Goal: Feedback & Contribution: Submit feedback/report problem

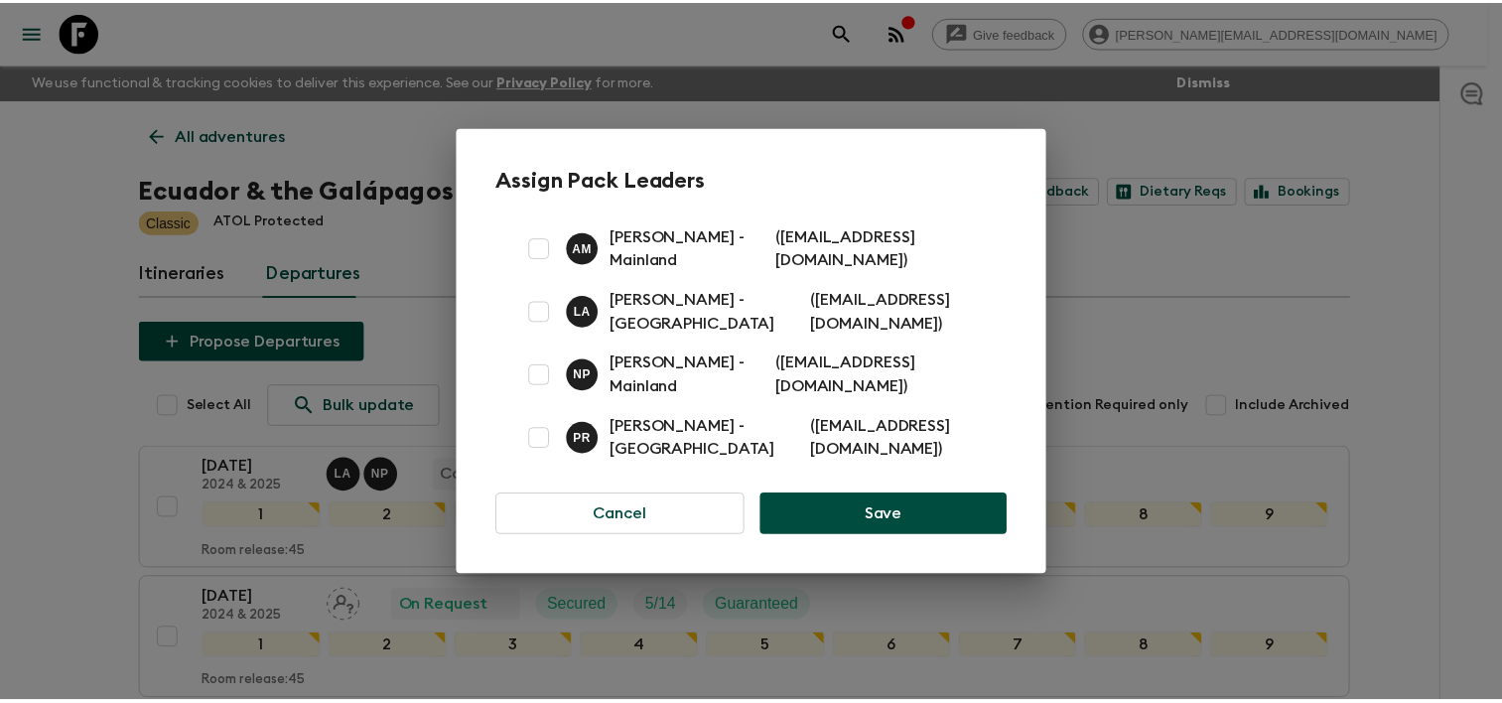
scroll to position [397, 0]
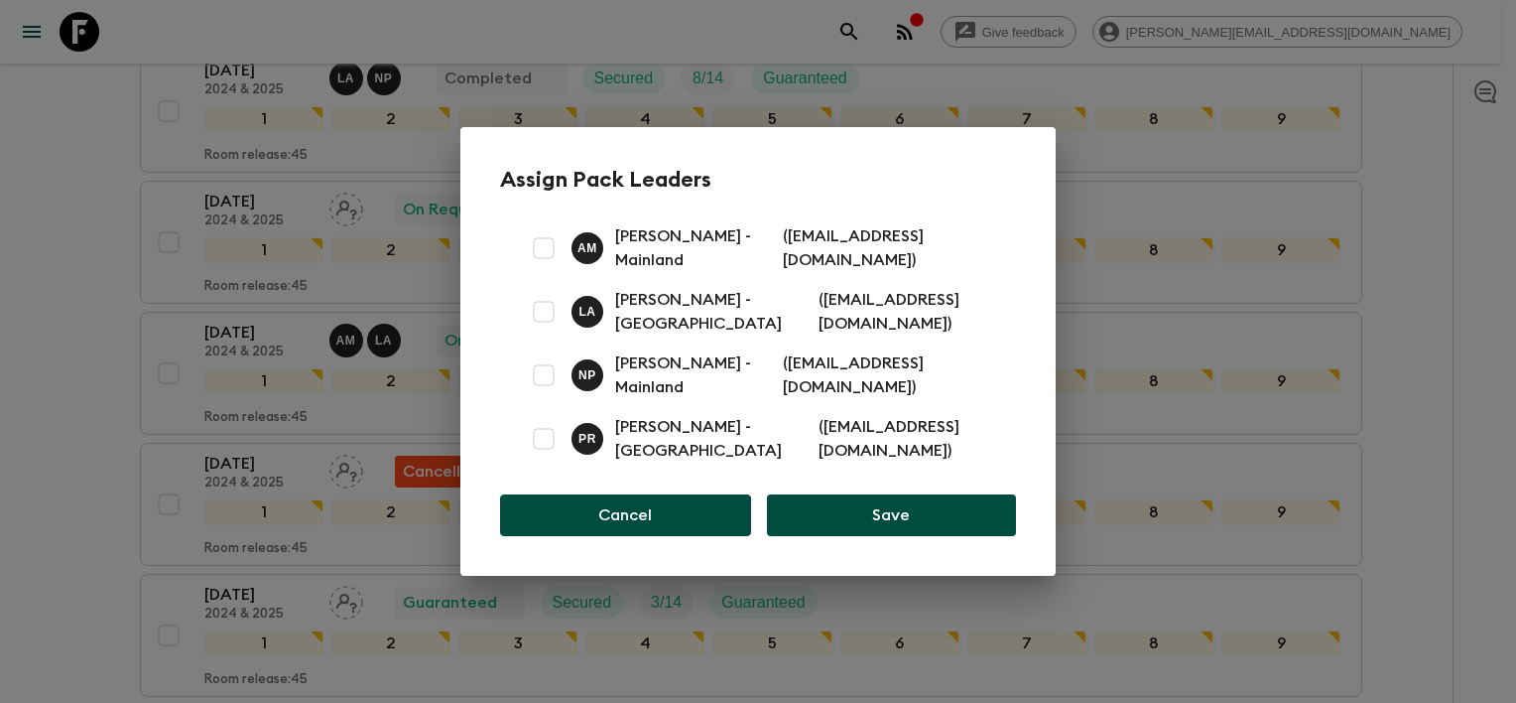
click at [681, 528] on button "Cancel" at bounding box center [625, 515] width 251 height 42
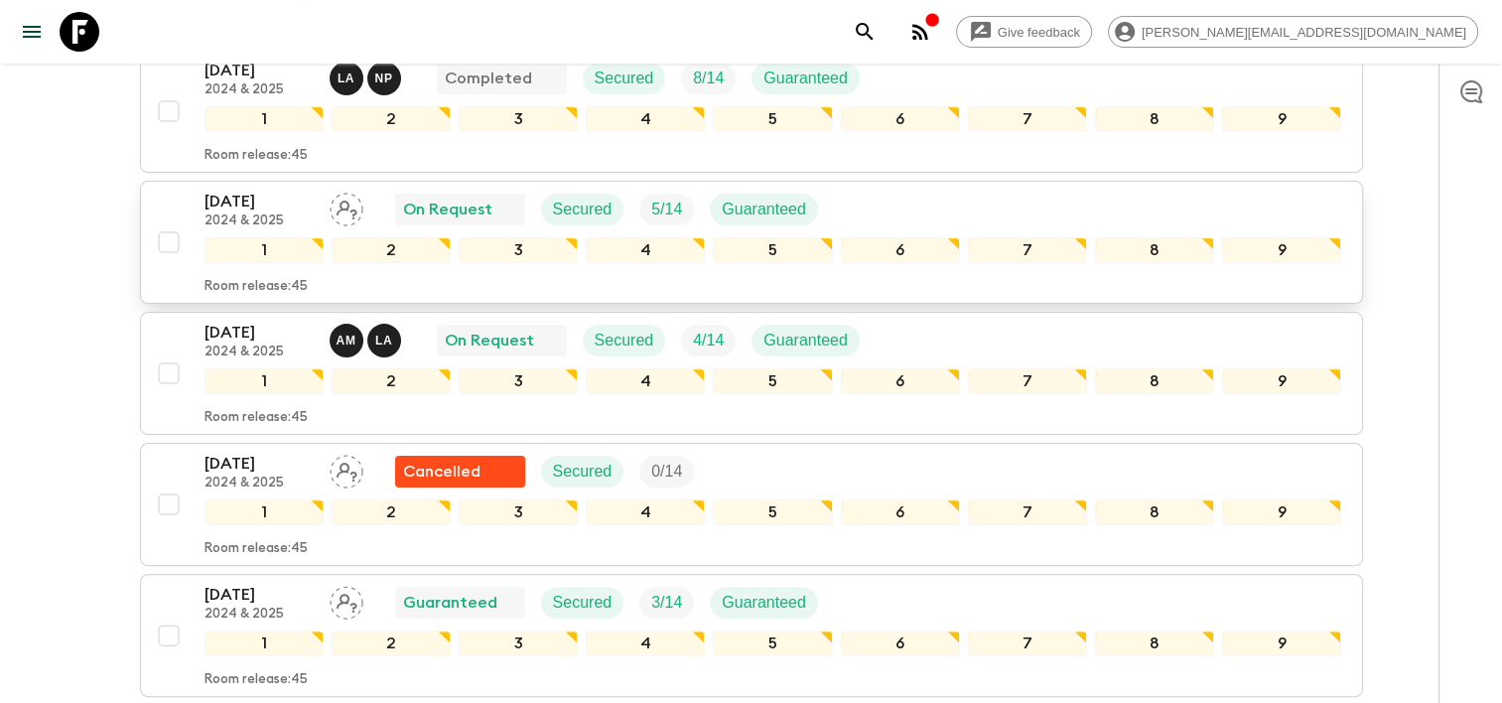
click at [341, 211] on icon "Assign pack leader" at bounding box center [346, 210] width 34 height 34
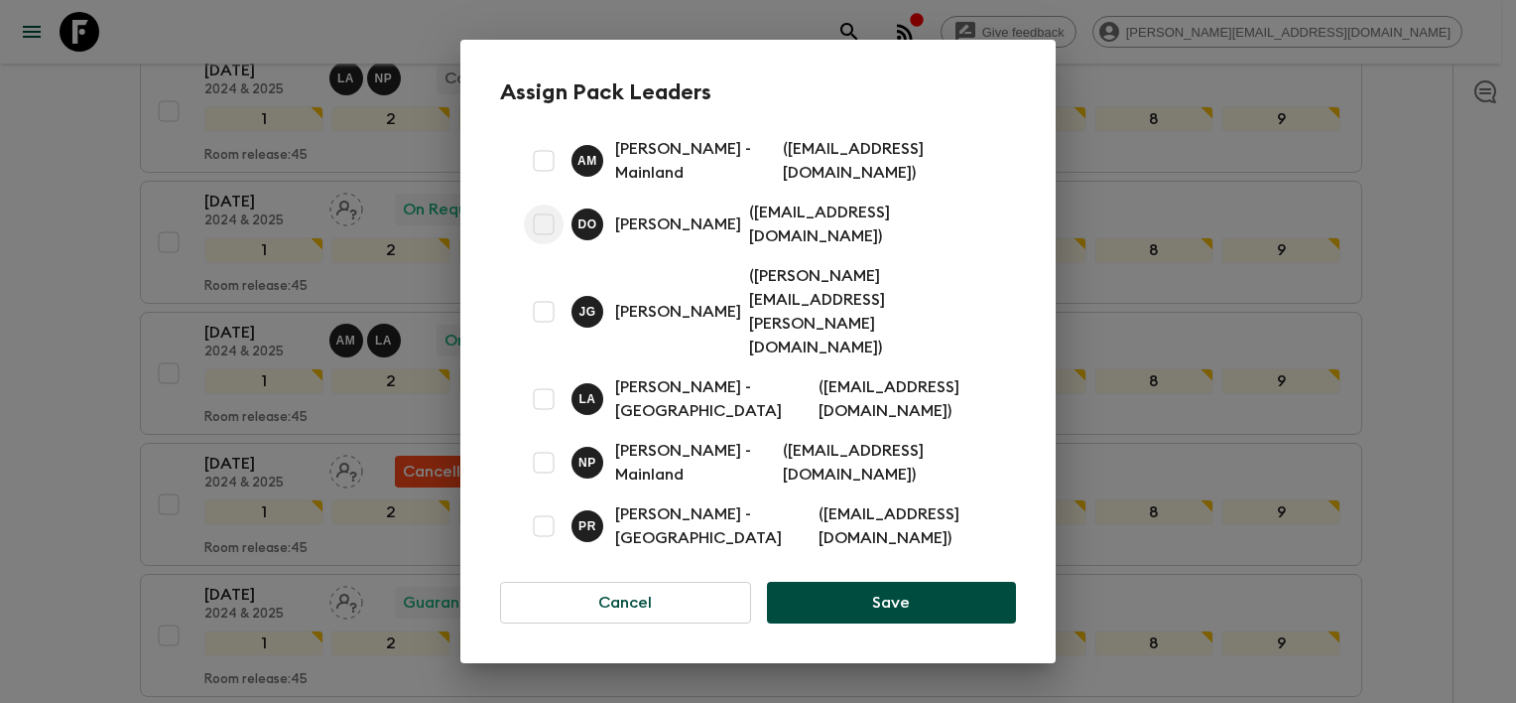
click at [544, 244] on input "checkbox" at bounding box center [544, 224] width 40 height 40
checkbox input "true"
click at [544, 315] on input "checkbox" at bounding box center [544, 312] width 40 height 40
checkbox input "true"
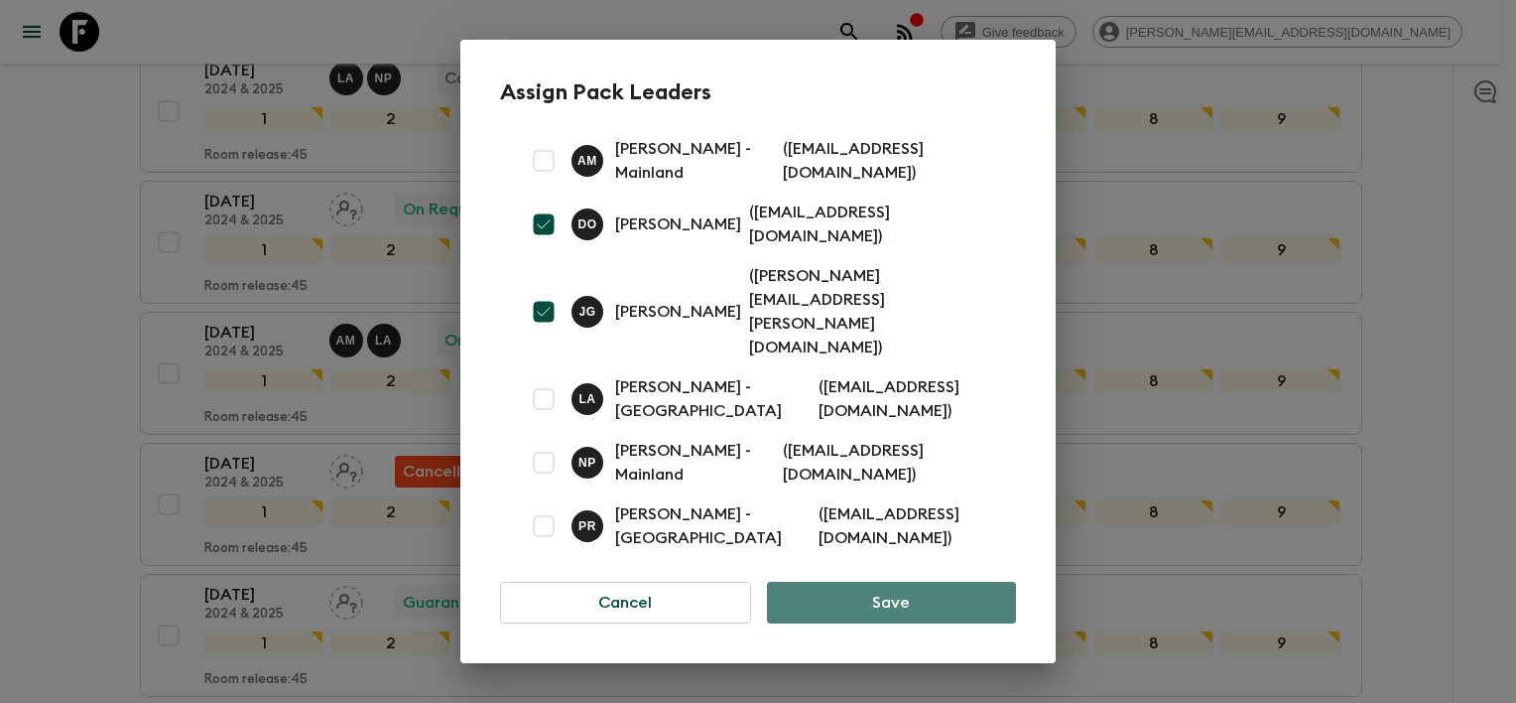
click at [922, 582] on button "Save" at bounding box center [891, 603] width 249 height 42
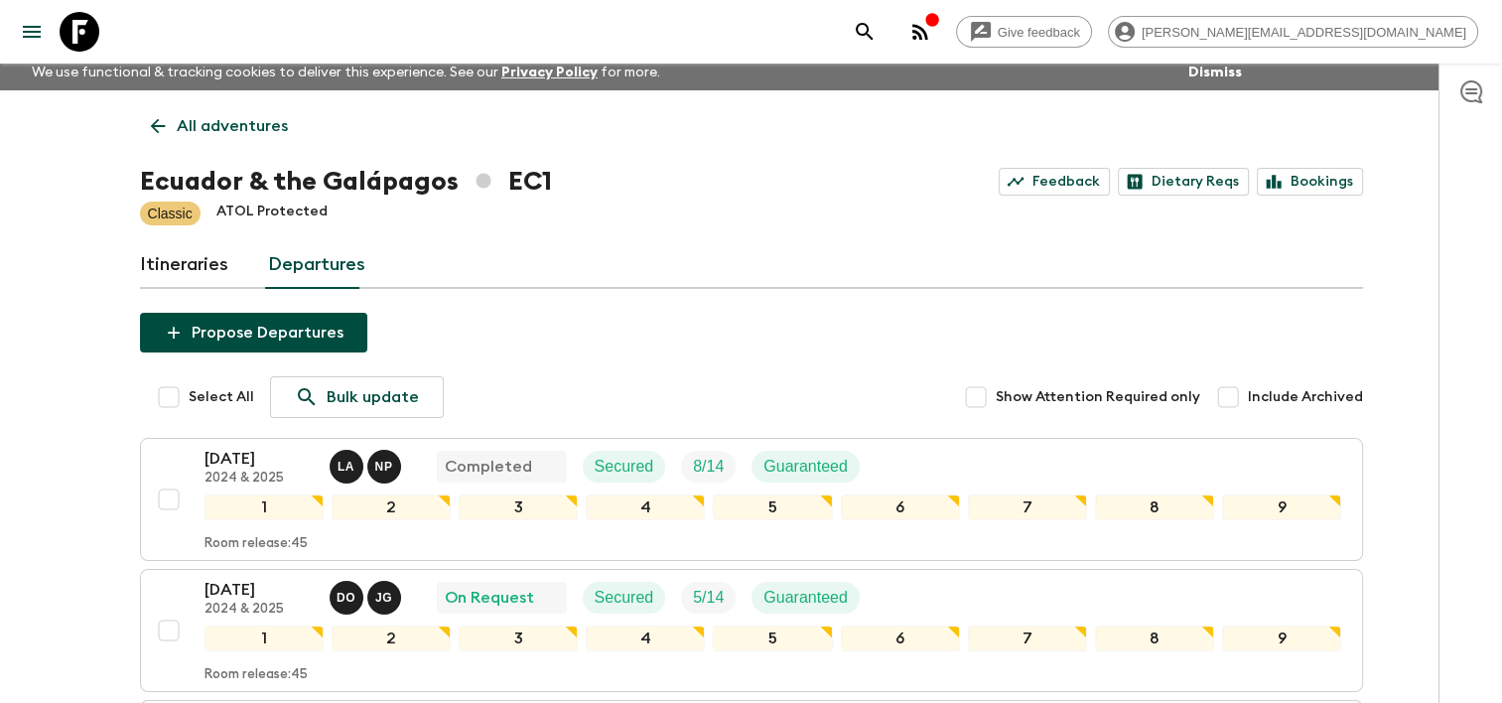
scroll to position [0, 0]
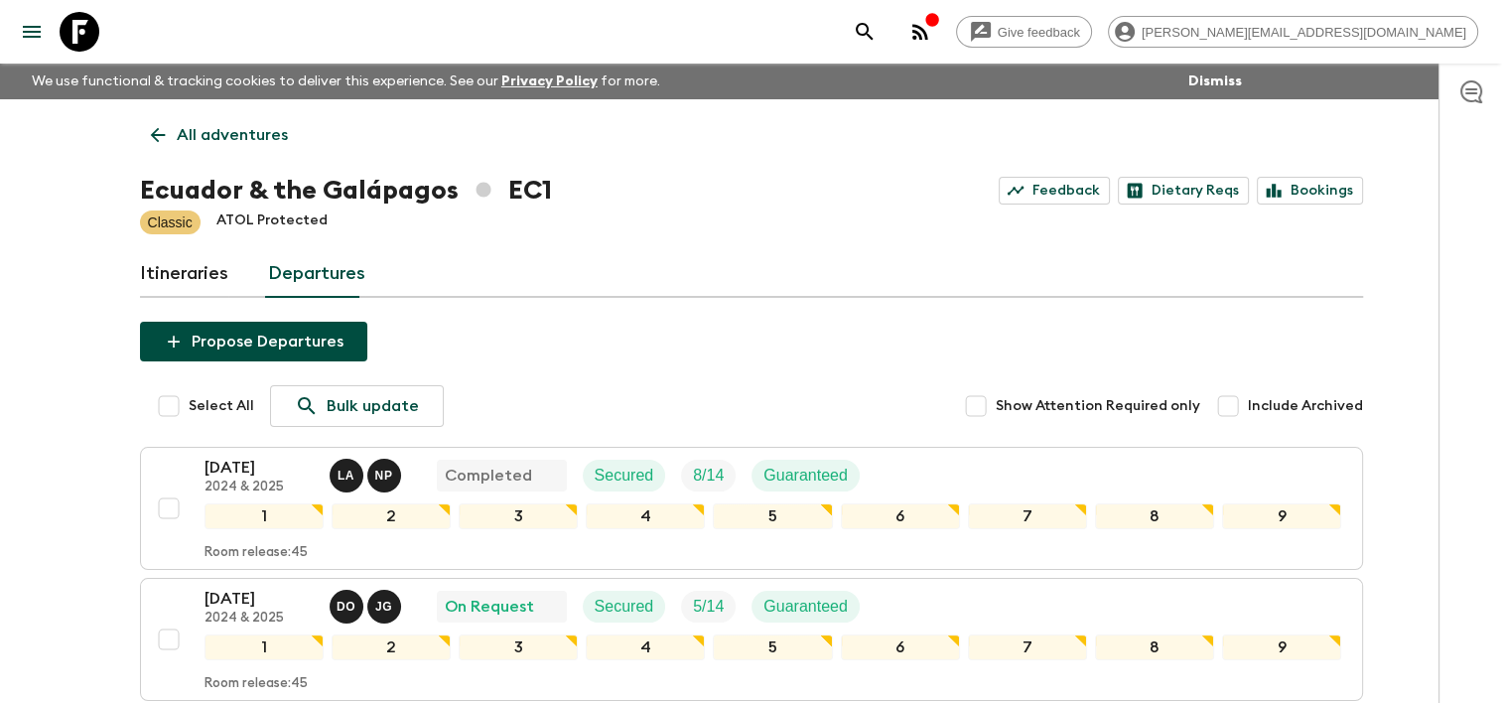
click at [473, 278] on div "Itineraries Departures" at bounding box center [751, 274] width 1223 height 48
click at [940, 36] on button "button" at bounding box center [920, 32] width 40 height 40
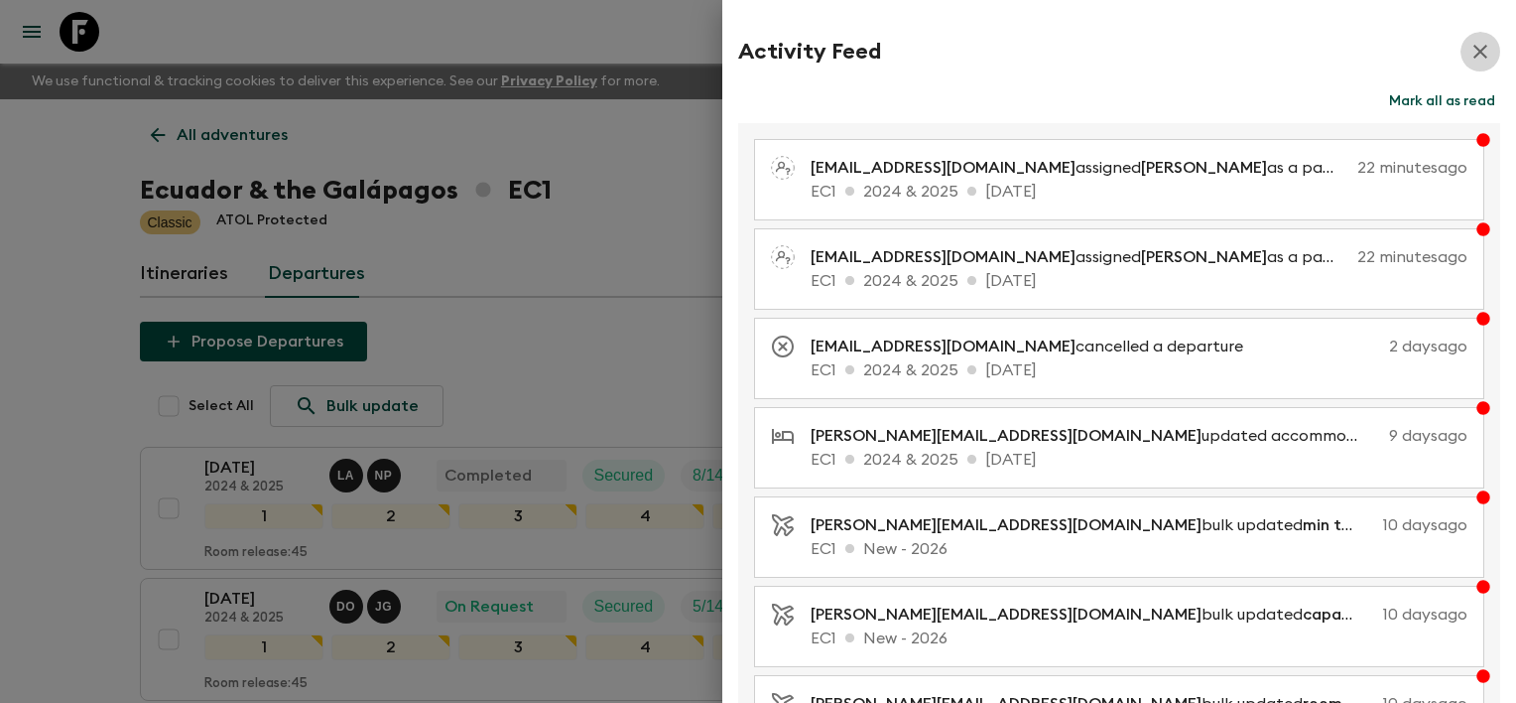
click at [1469, 54] on icon "button" at bounding box center [1481, 52] width 24 height 24
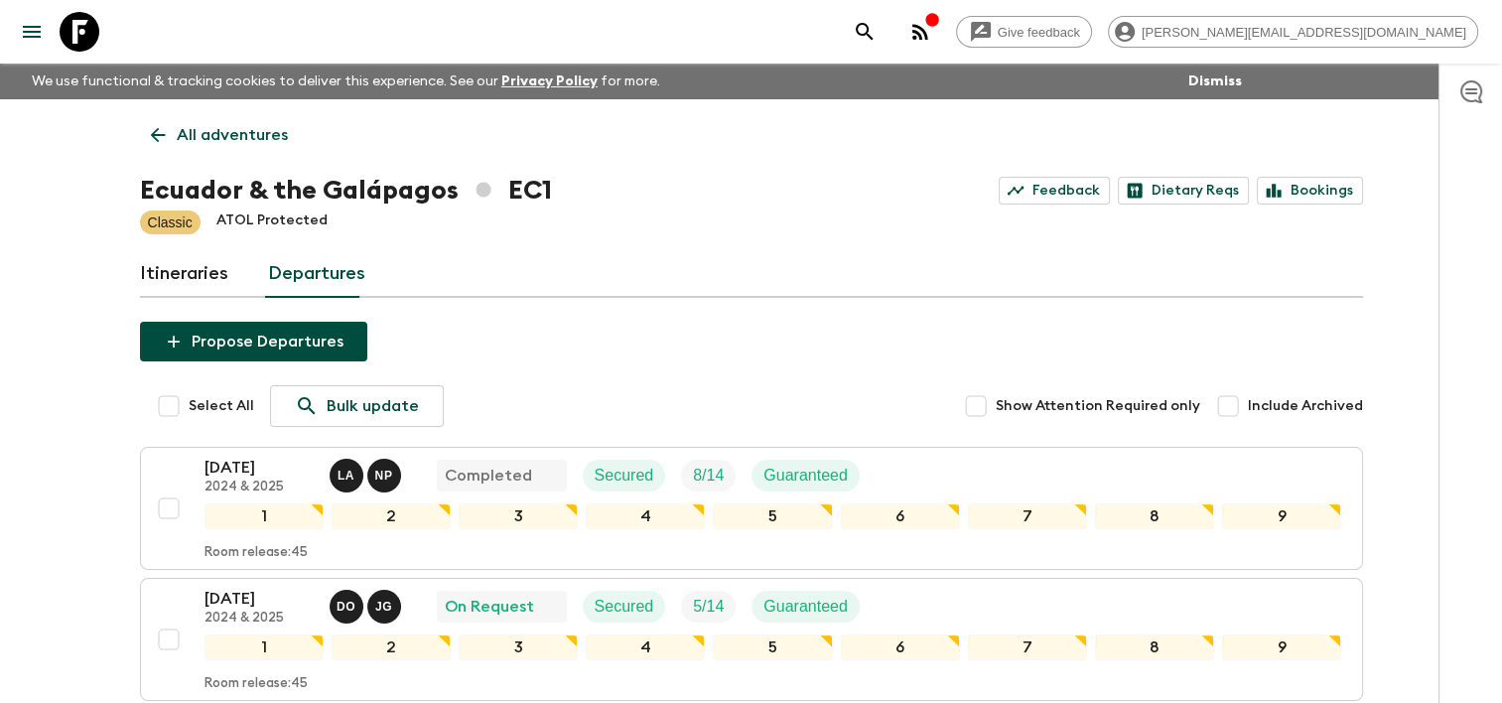
click at [48, 32] on button "menu" at bounding box center [32, 32] width 40 height 40
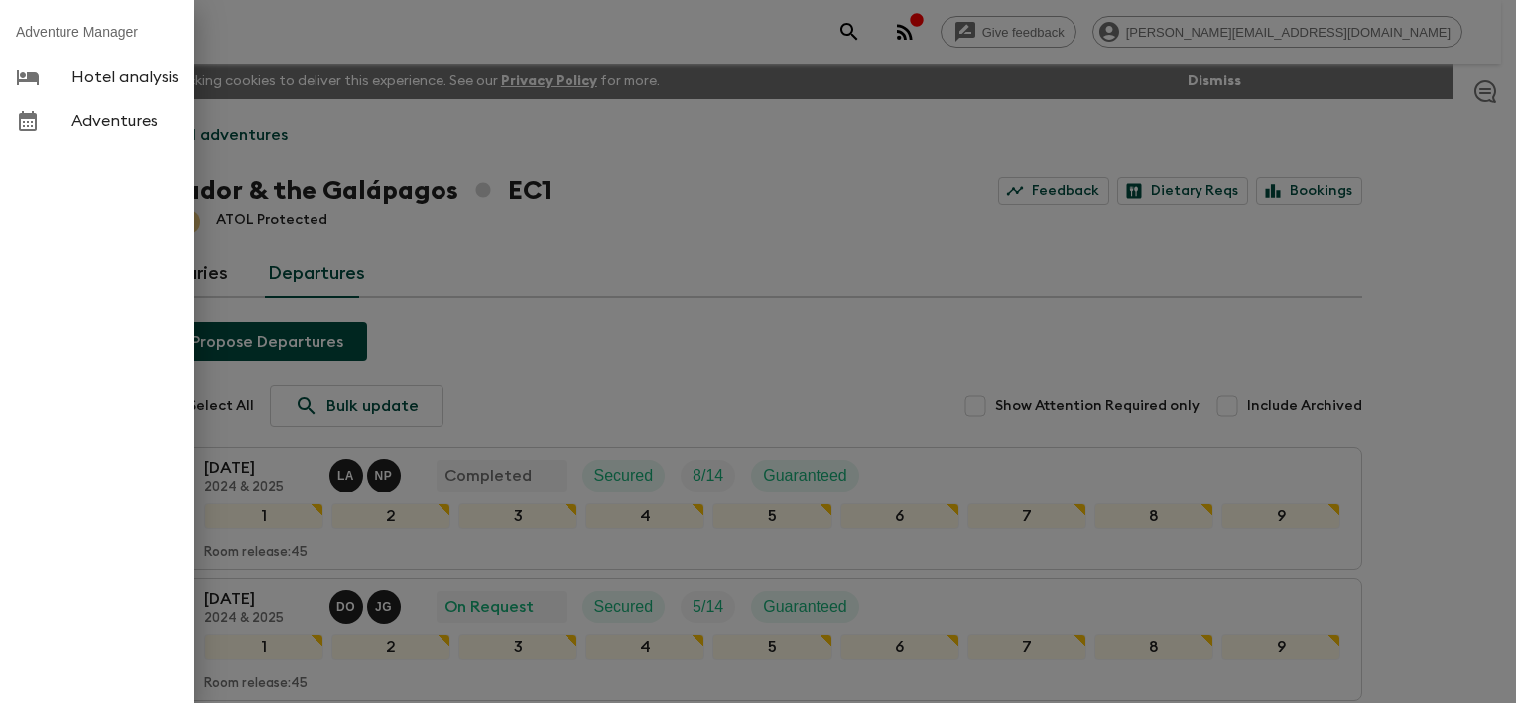
click at [111, 124] on span "Adventures" at bounding box center [124, 121] width 107 height 20
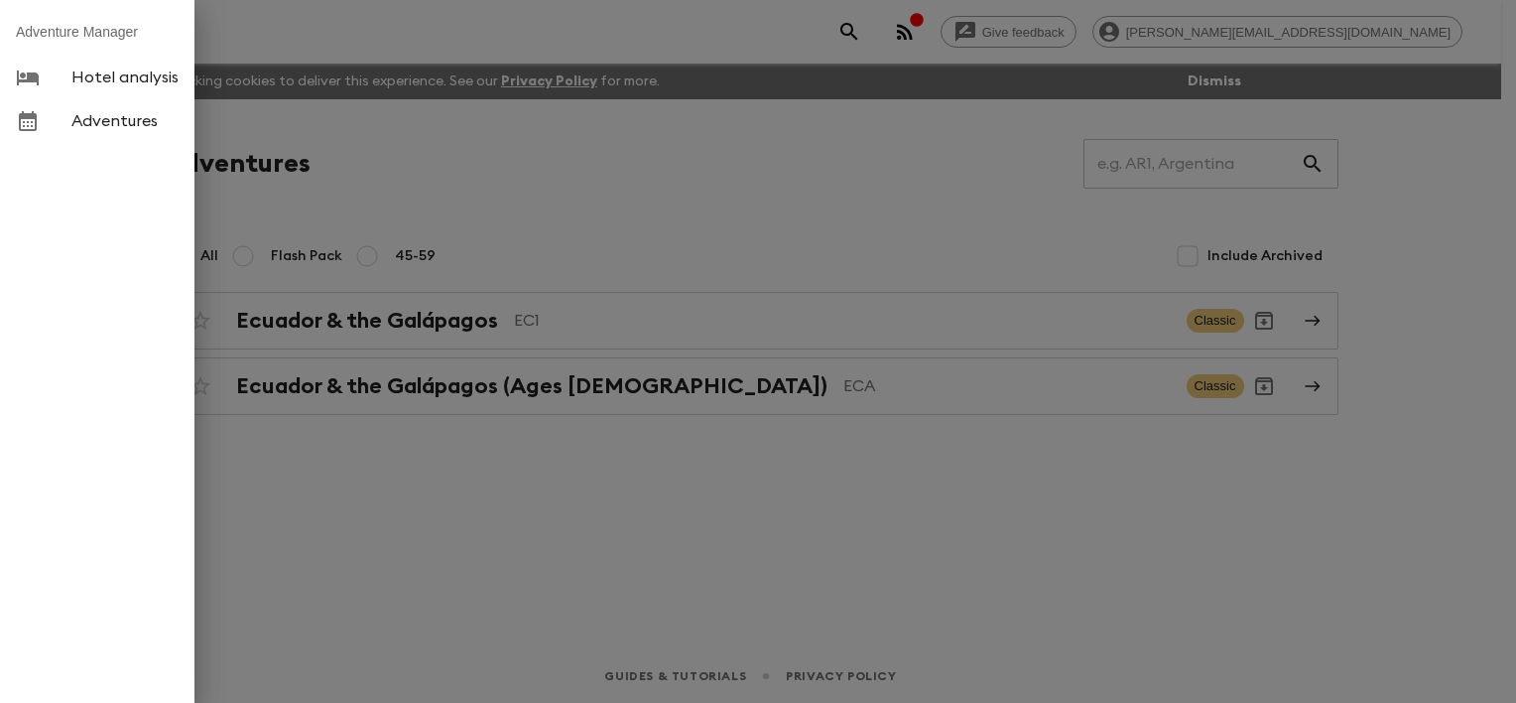
click at [580, 163] on div at bounding box center [758, 351] width 1516 height 703
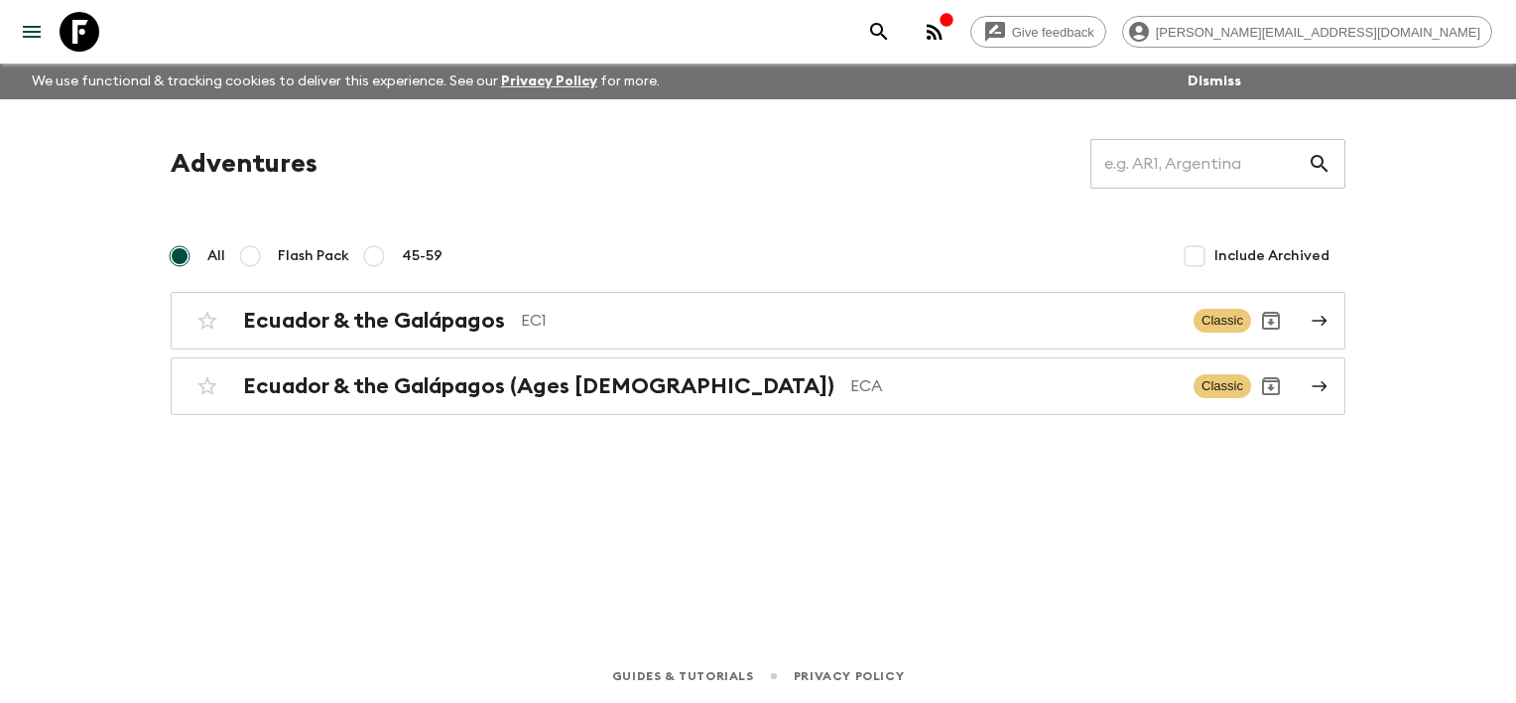
click at [31, 38] on icon "menu" at bounding box center [32, 32] width 24 height 24
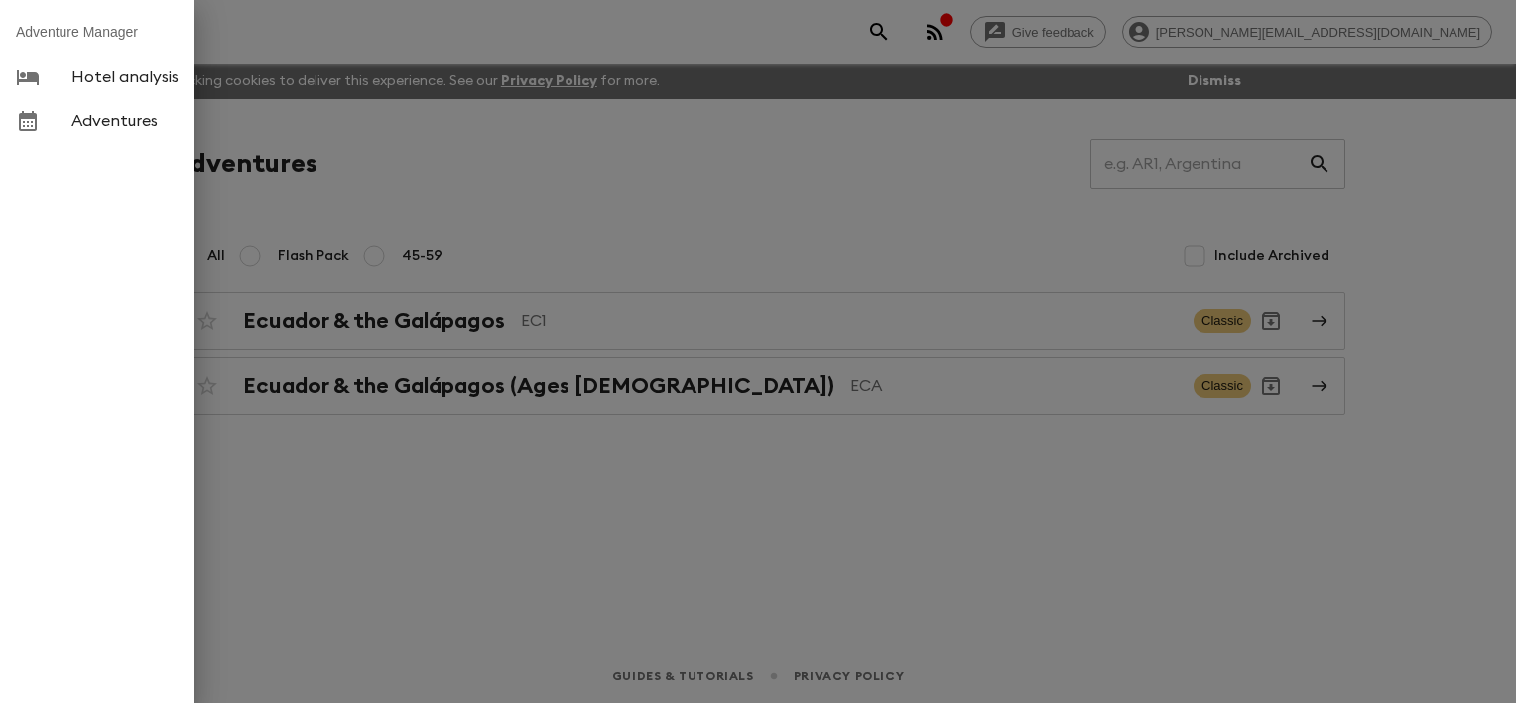
click at [112, 122] on span "Adventures" at bounding box center [124, 121] width 107 height 20
click at [595, 234] on div at bounding box center [758, 351] width 1516 height 703
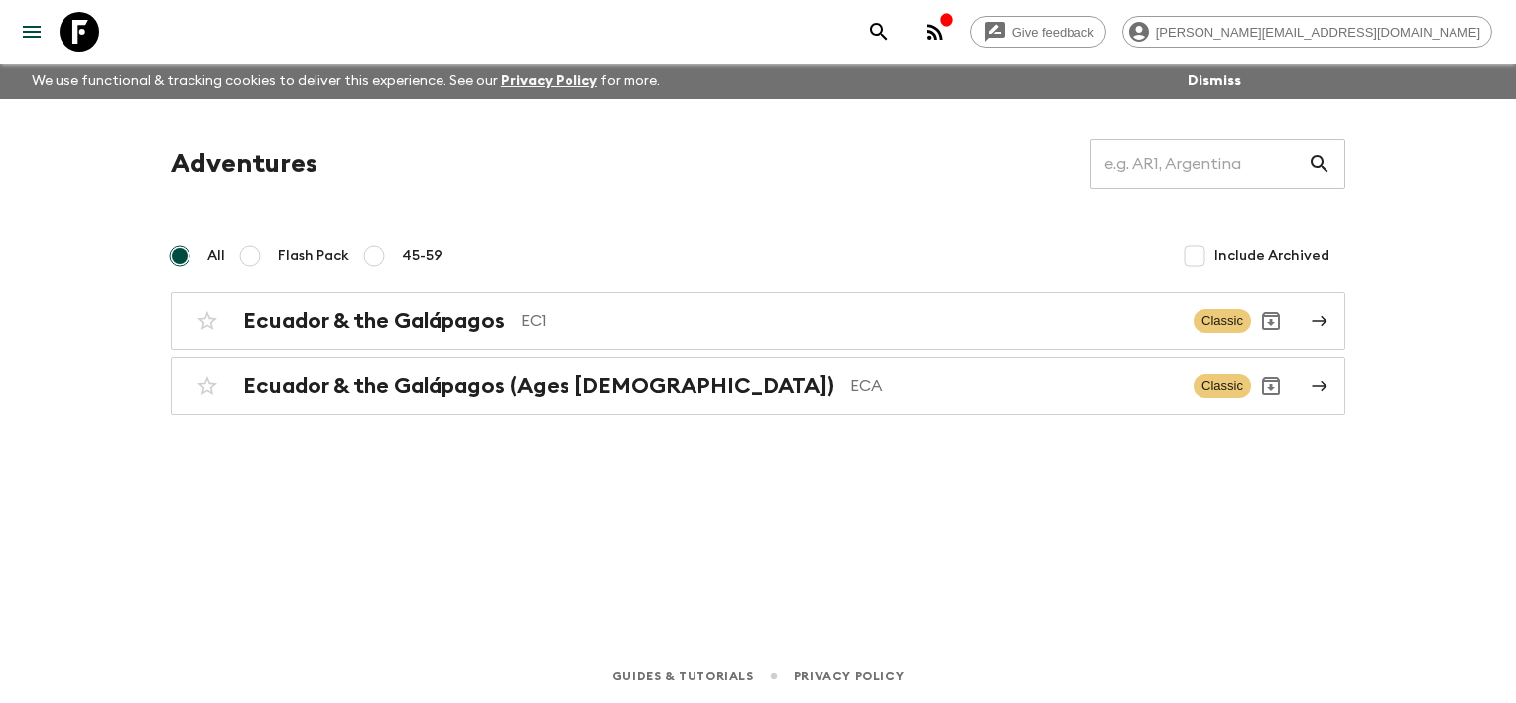
click at [176, 255] on input "All" at bounding box center [180, 256] width 24 height 24
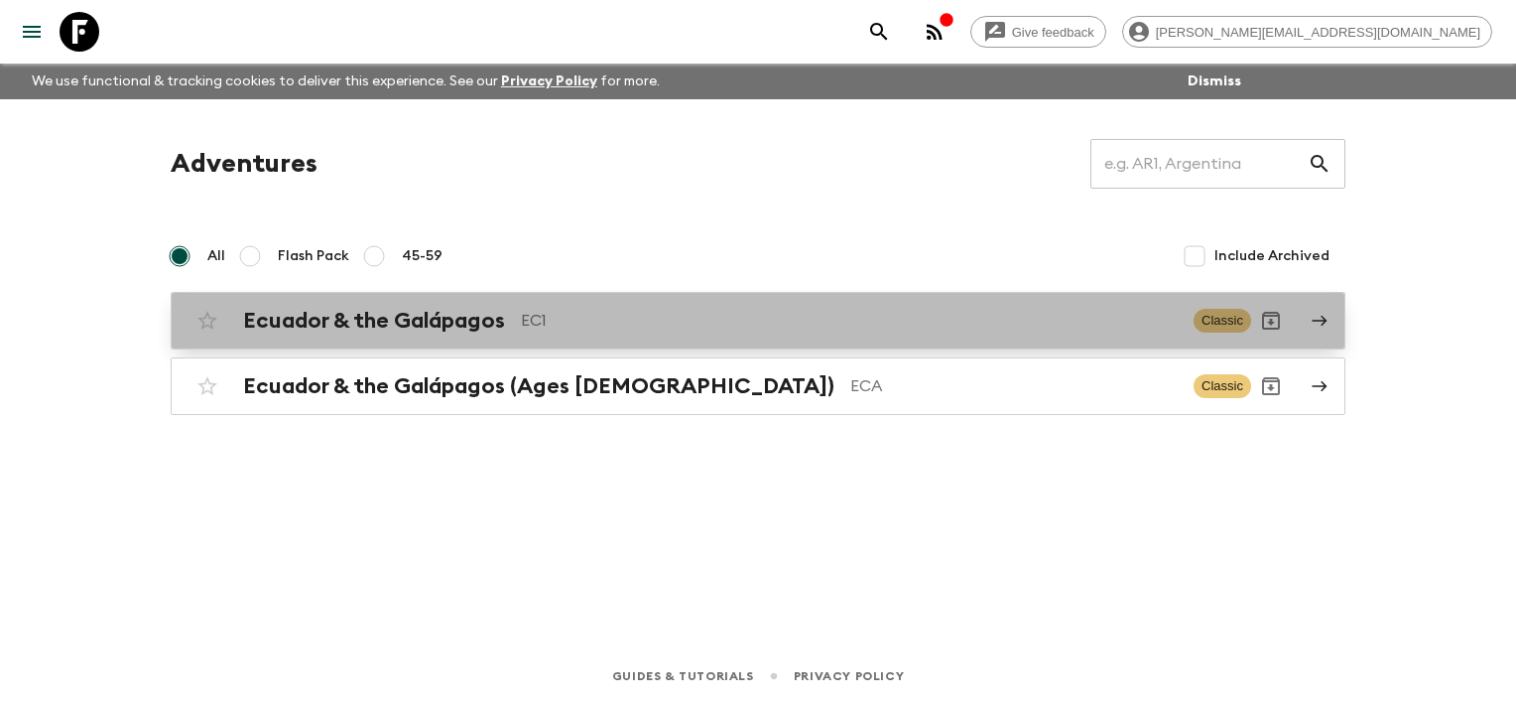
click at [395, 321] on h2 "Ecuador & the Galápagos" at bounding box center [374, 321] width 262 height 26
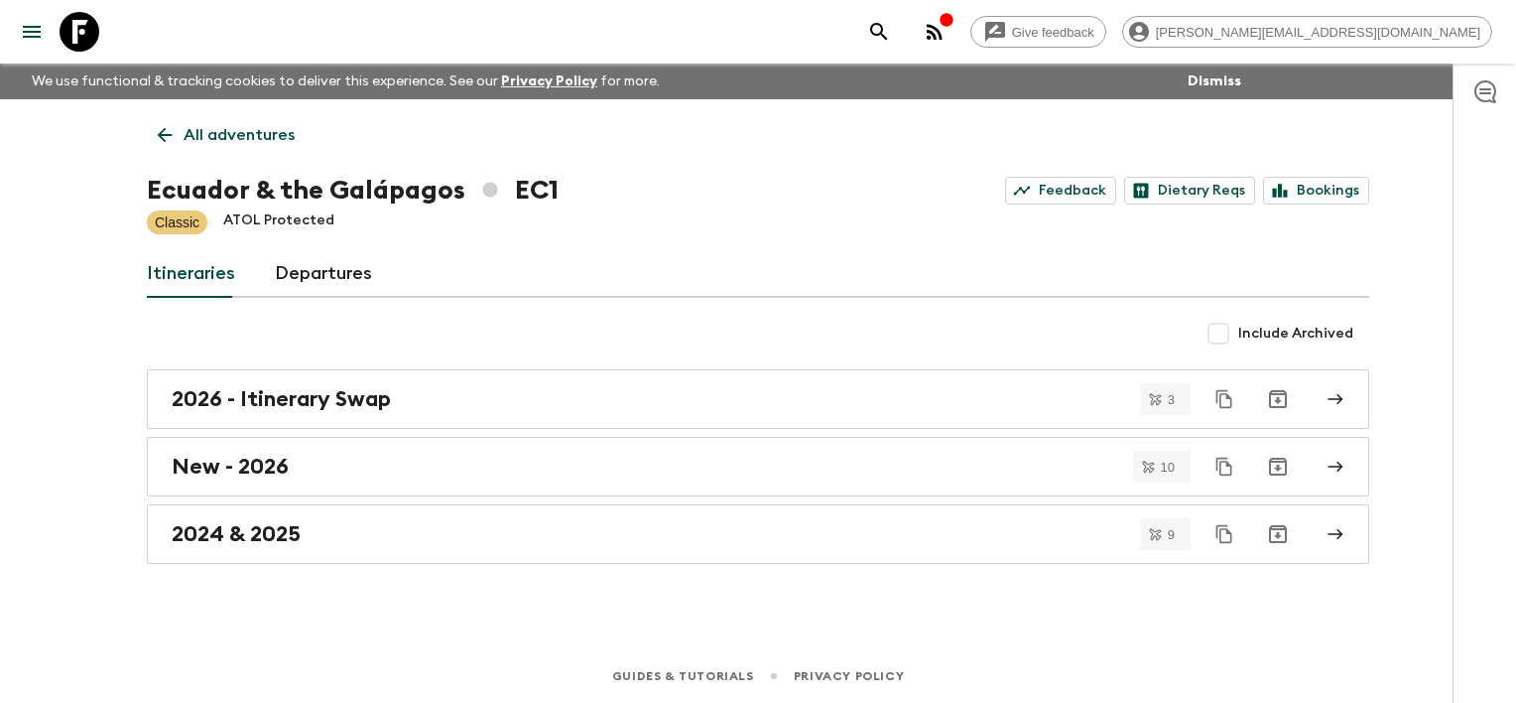
click at [326, 274] on link "Departures" at bounding box center [323, 274] width 97 height 48
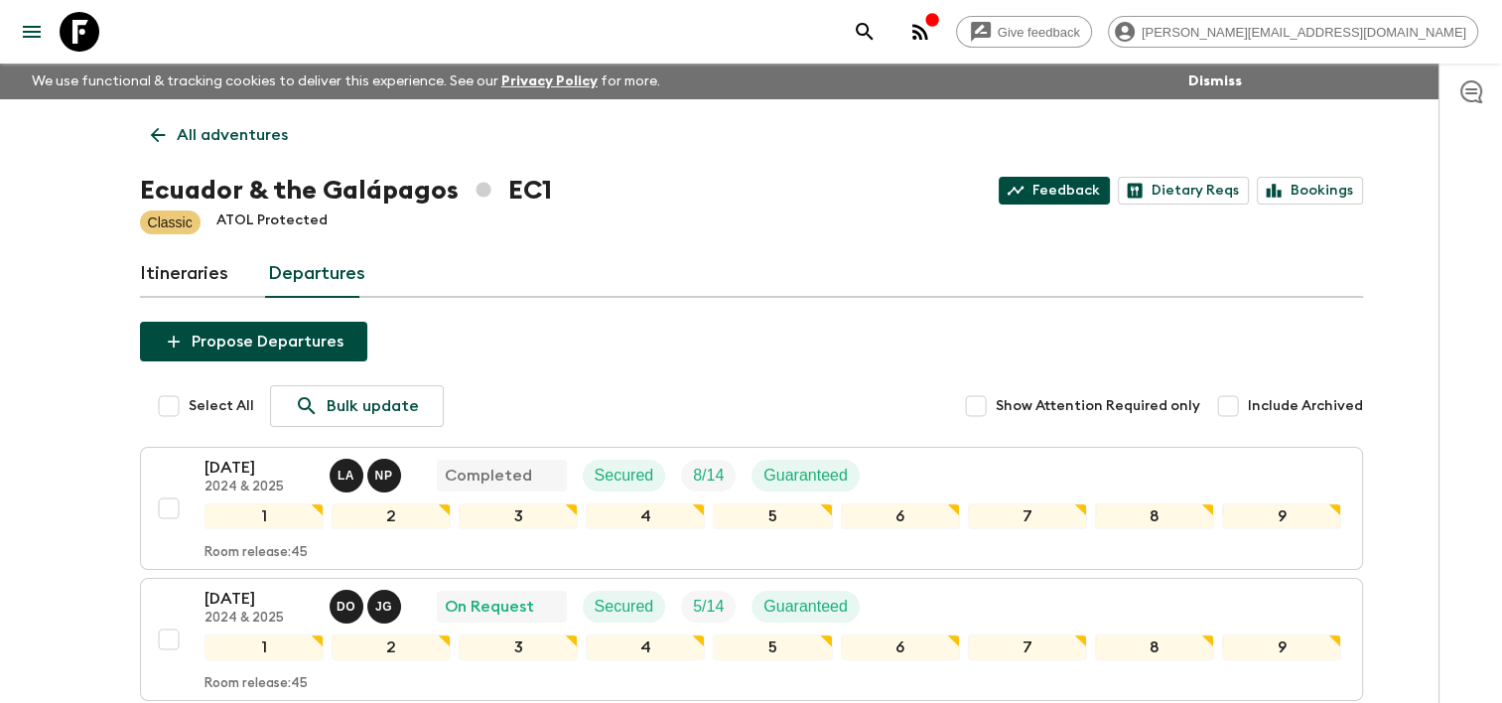
click at [1041, 198] on link "Feedback" at bounding box center [1053, 191] width 111 height 28
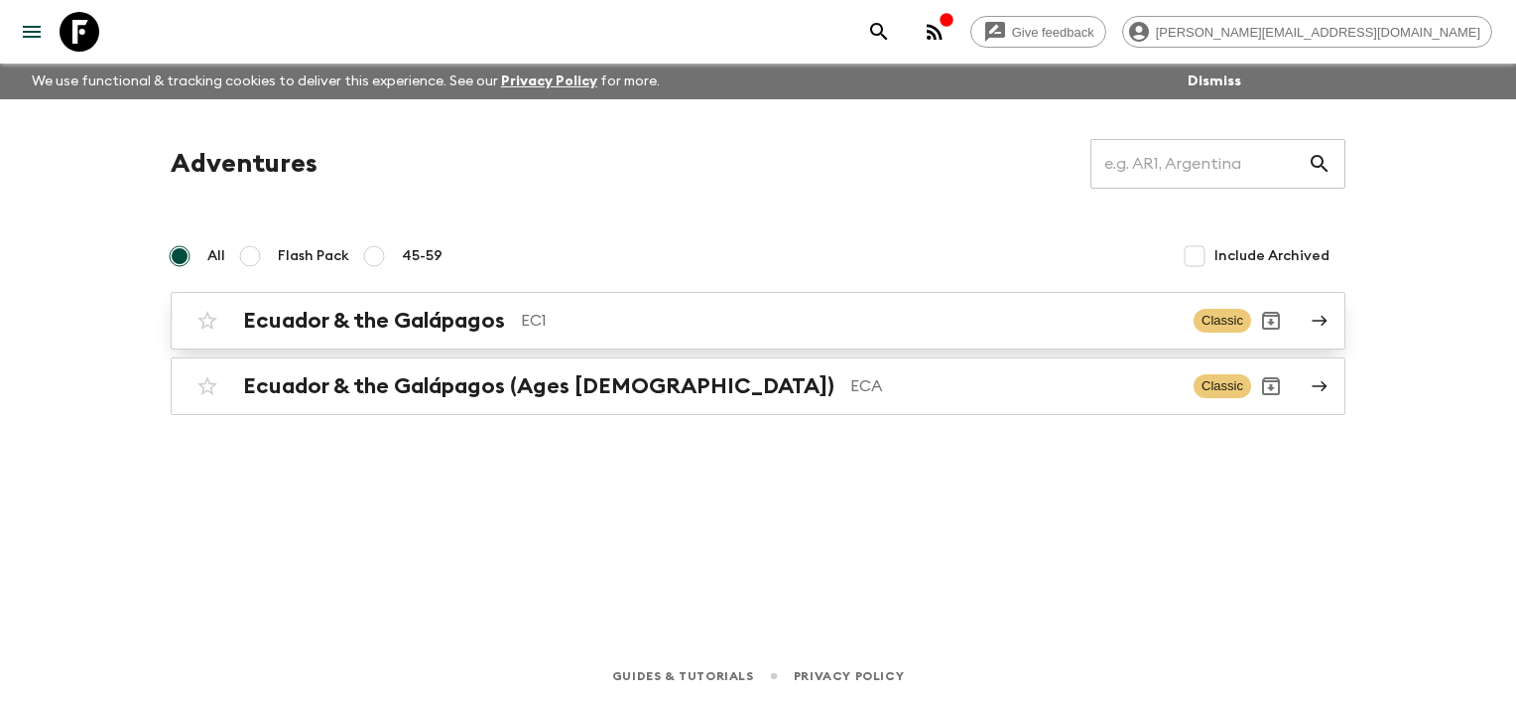
click at [340, 319] on h2 "Ecuador & the Galápagos" at bounding box center [374, 321] width 262 height 26
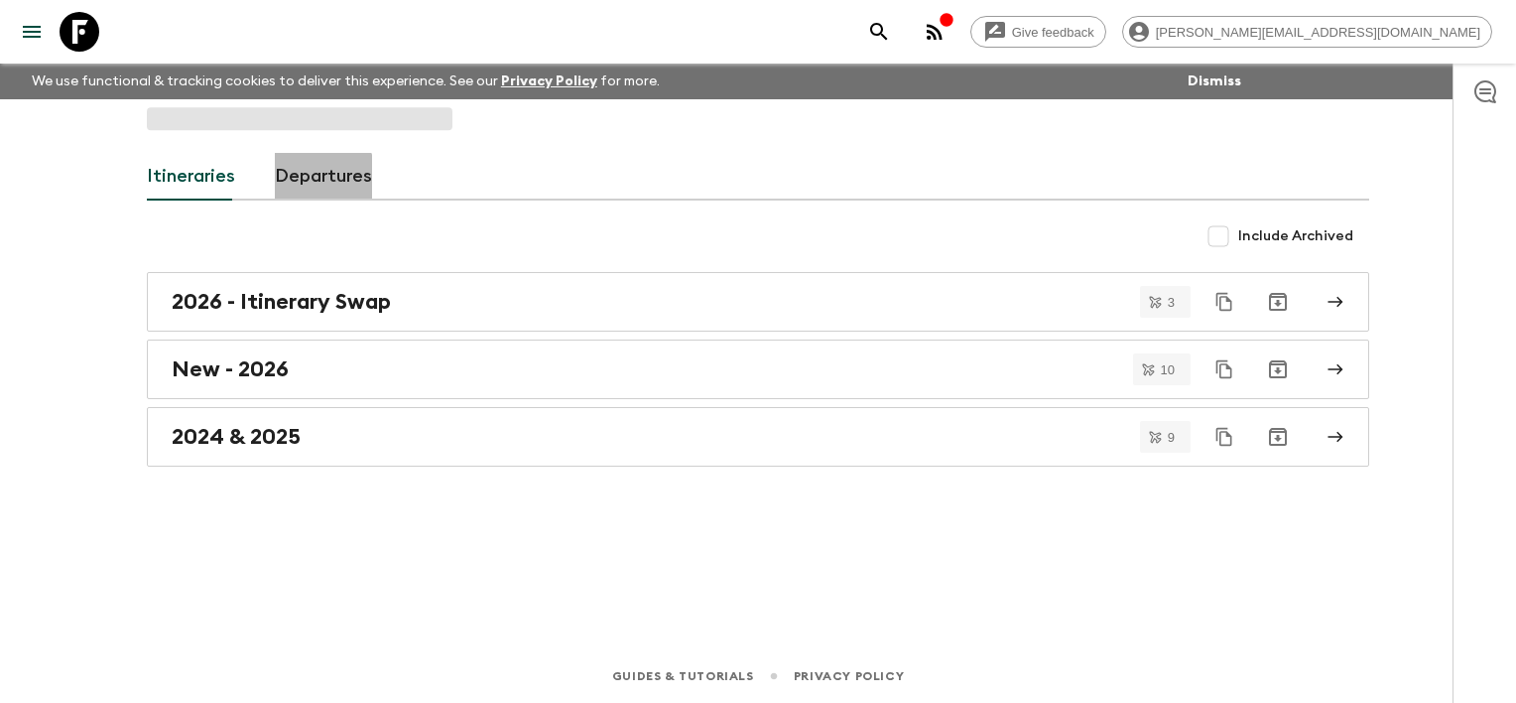
click at [310, 177] on div "Itineraries Departures Include Archived 2026 - Itinerary Swap 3 New - 2026 10 2…" at bounding box center [758, 346] width 1270 height 494
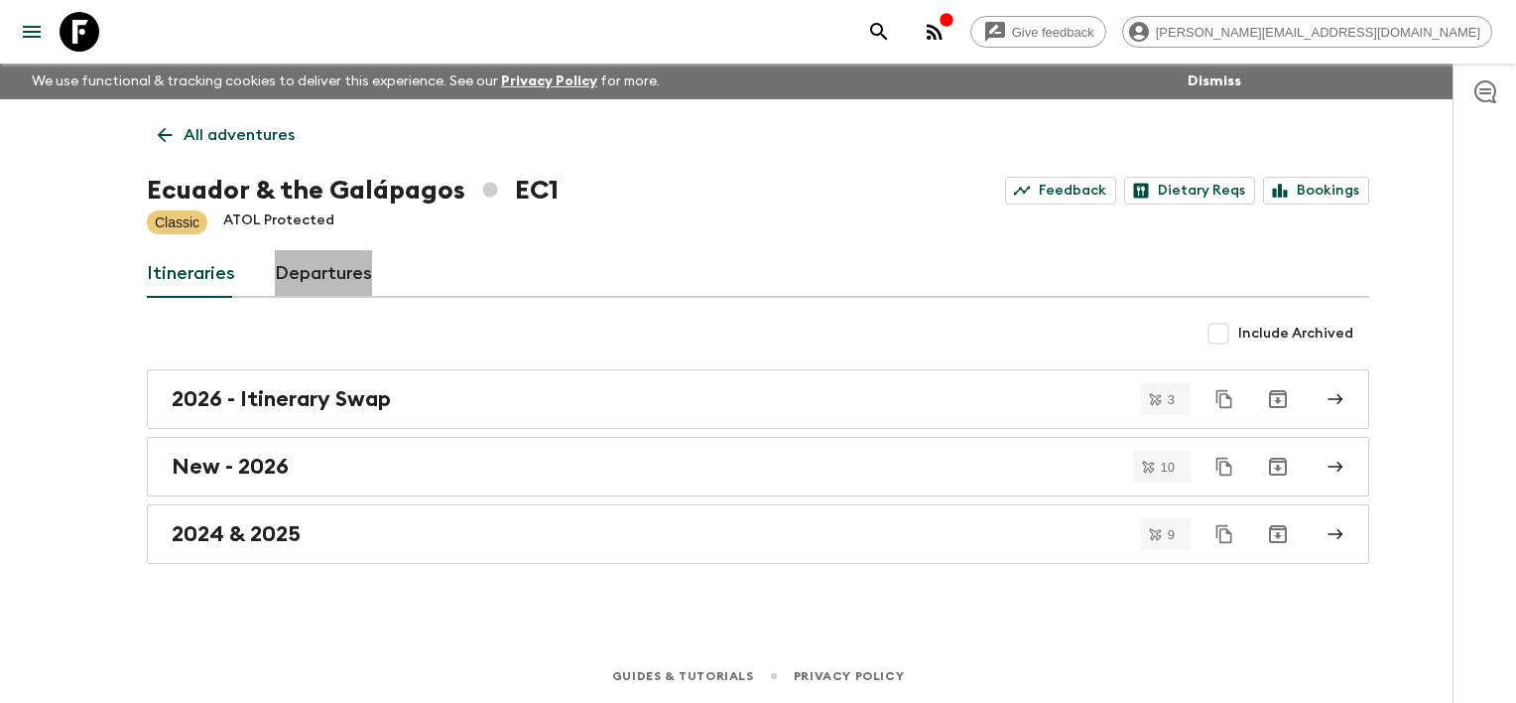
click at [338, 276] on link "Departures" at bounding box center [323, 274] width 97 height 48
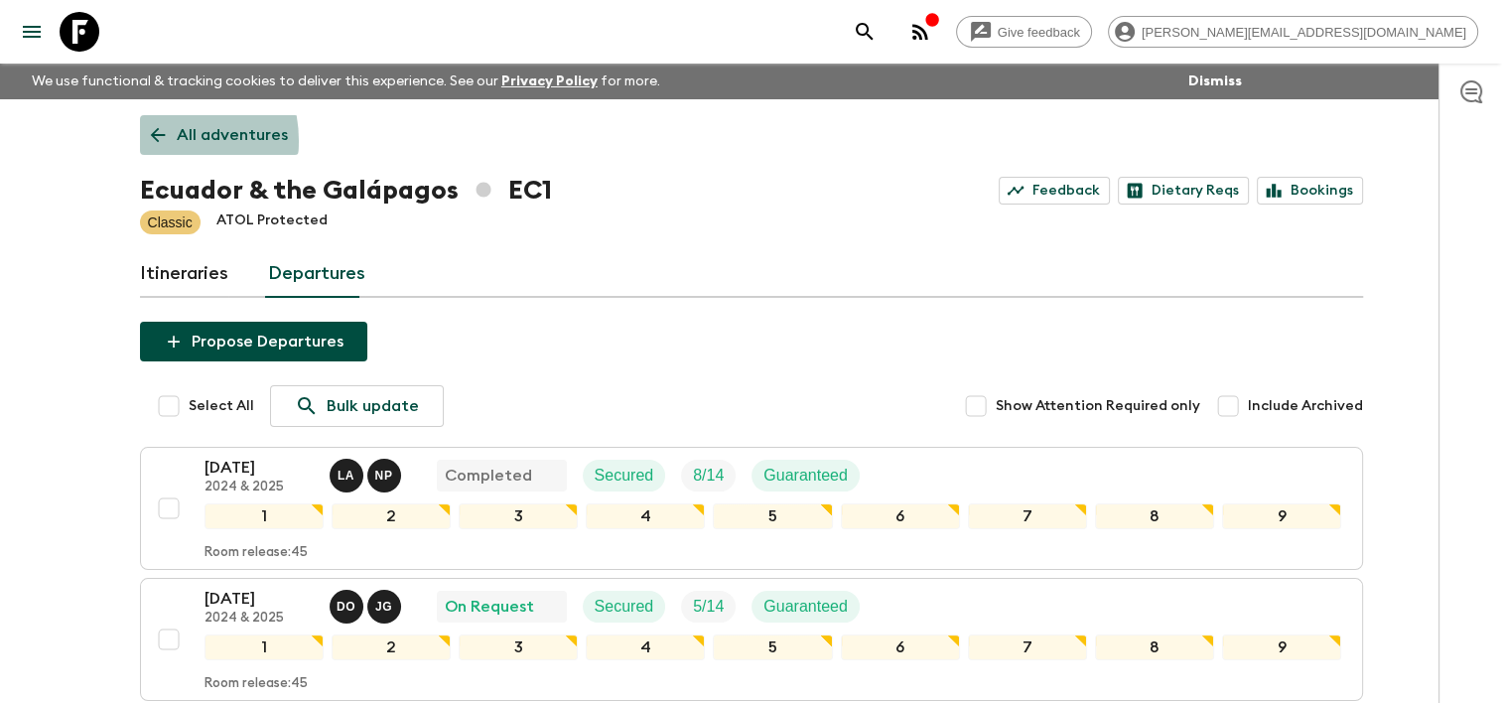
click at [151, 141] on icon at bounding box center [158, 135] width 22 height 22
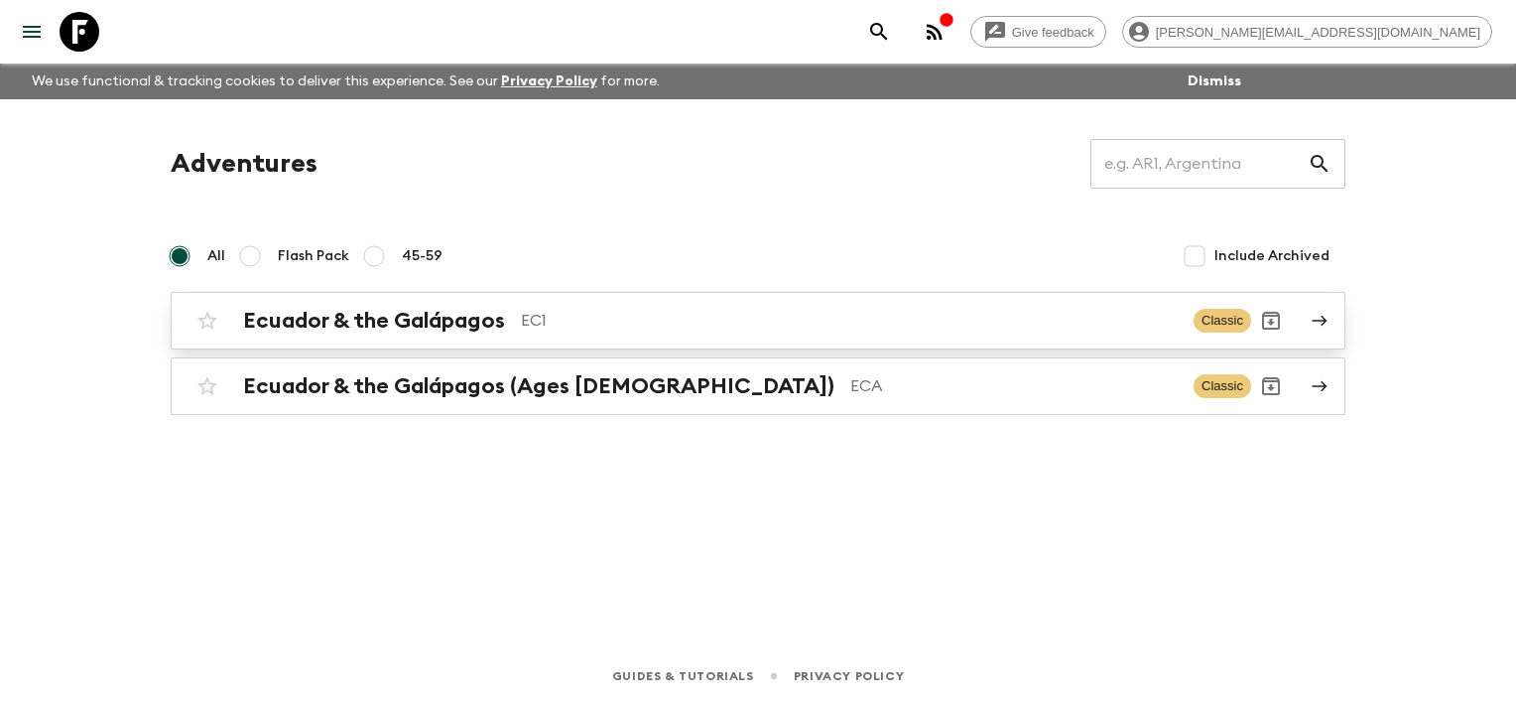
click at [486, 321] on h2 "Ecuador & the Galápagos" at bounding box center [374, 321] width 262 height 26
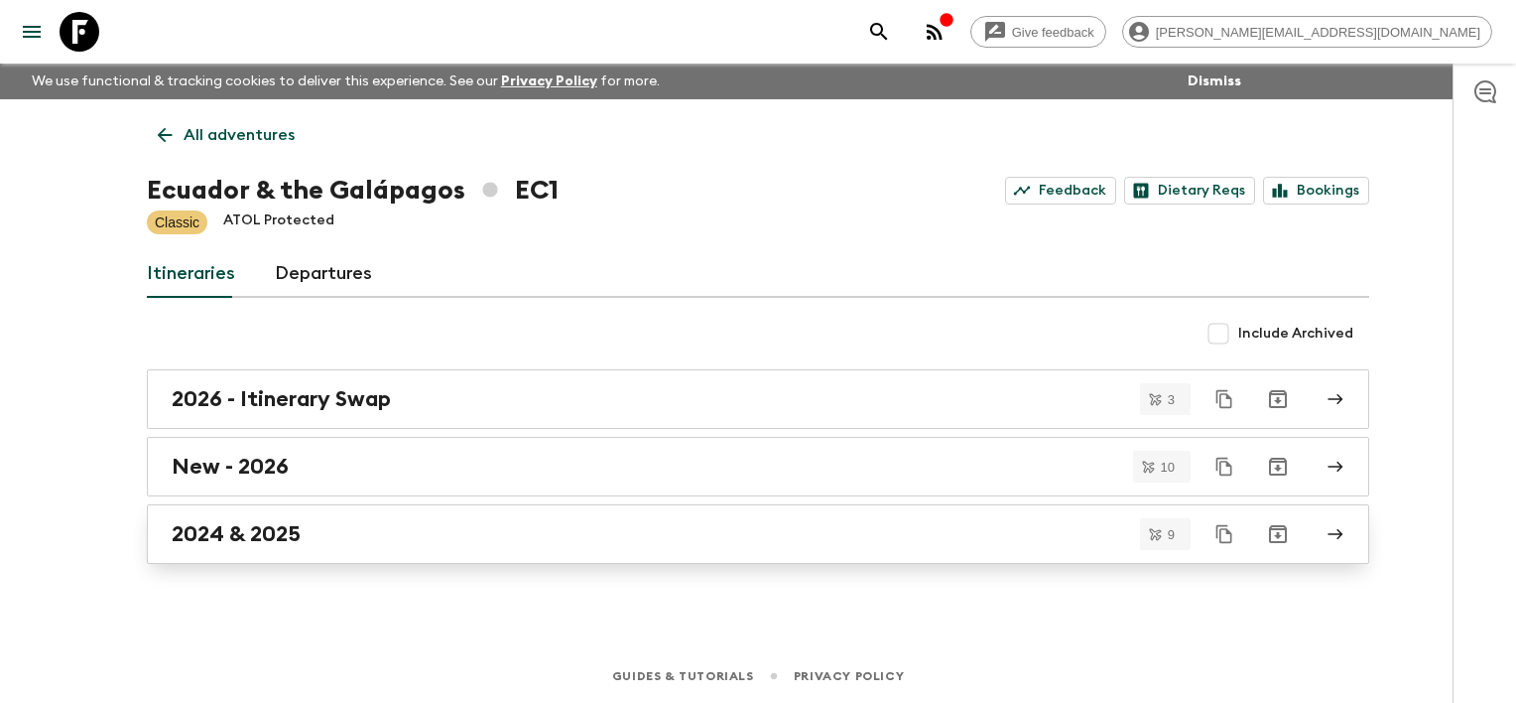
click at [248, 537] on h2 "2024 & 2025" at bounding box center [236, 534] width 129 height 26
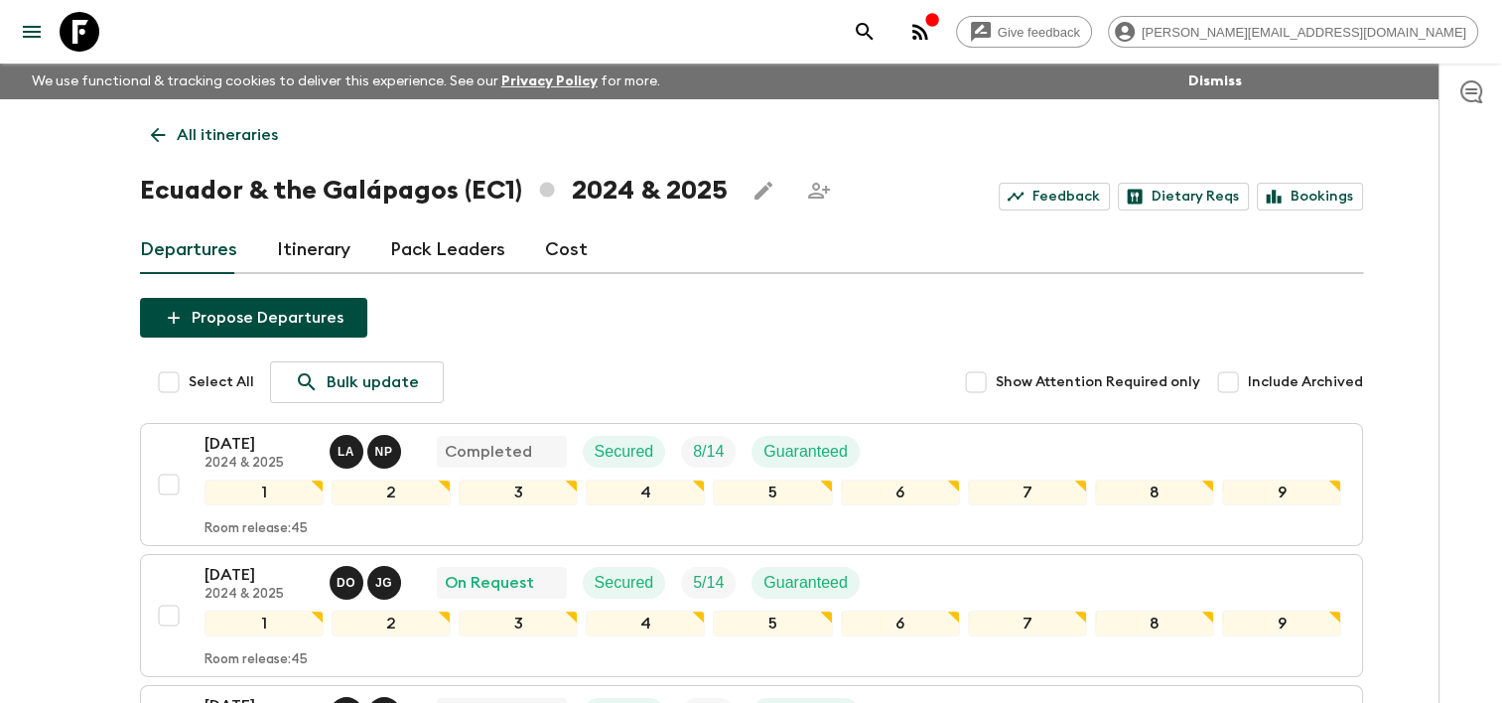
click at [416, 244] on link "Pack Leaders" at bounding box center [447, 250] width 115 height 48
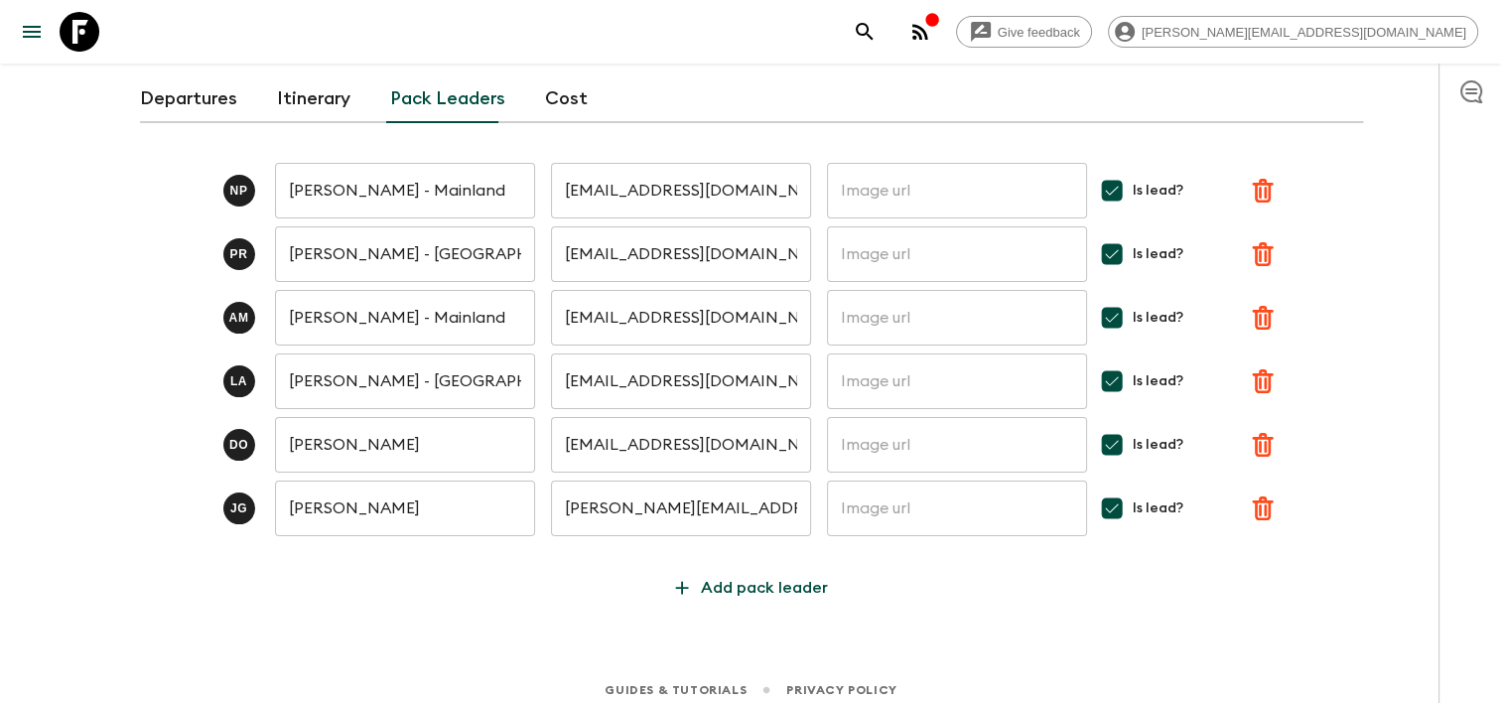
scroll to position [165, 0]
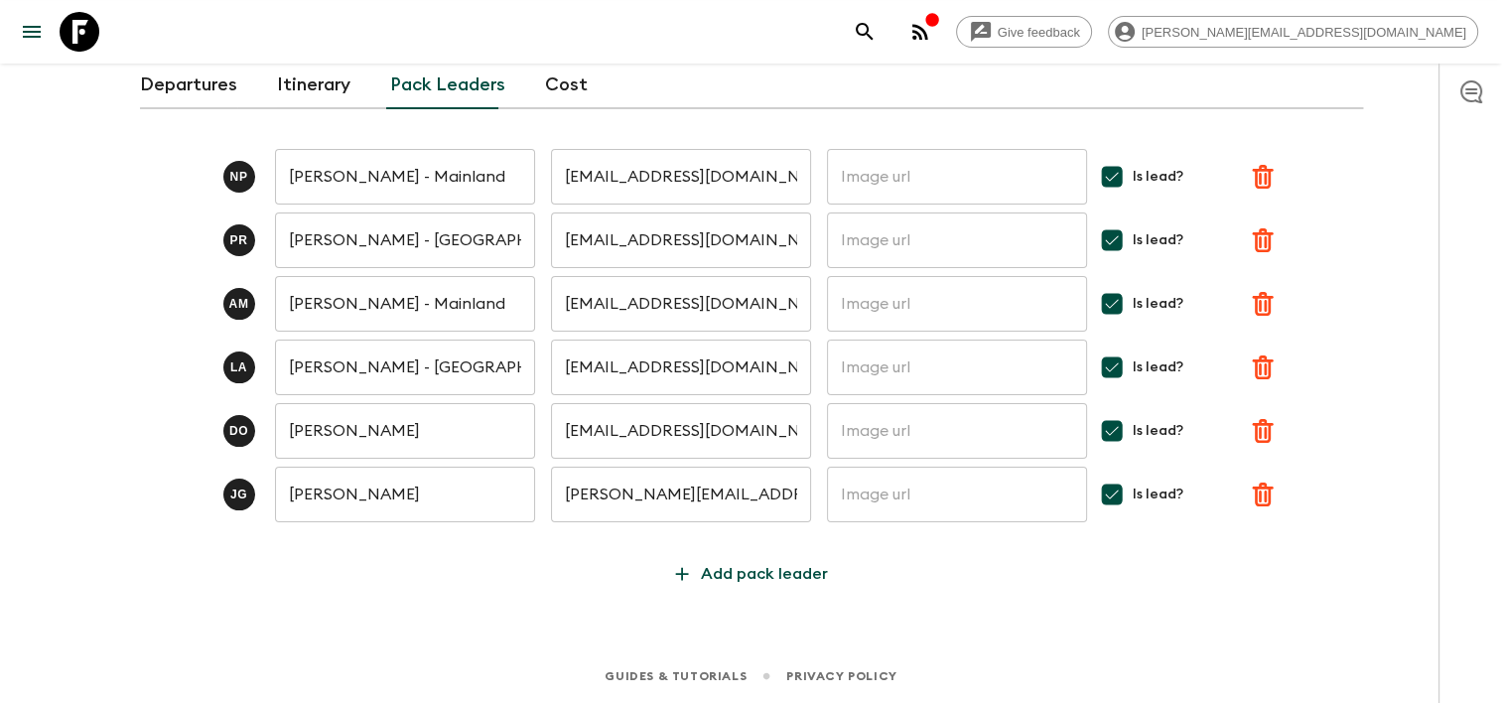
click at [392, 441] on input "[PERSON_NAME]" at bounding box center [405, 431] width 260 height 56
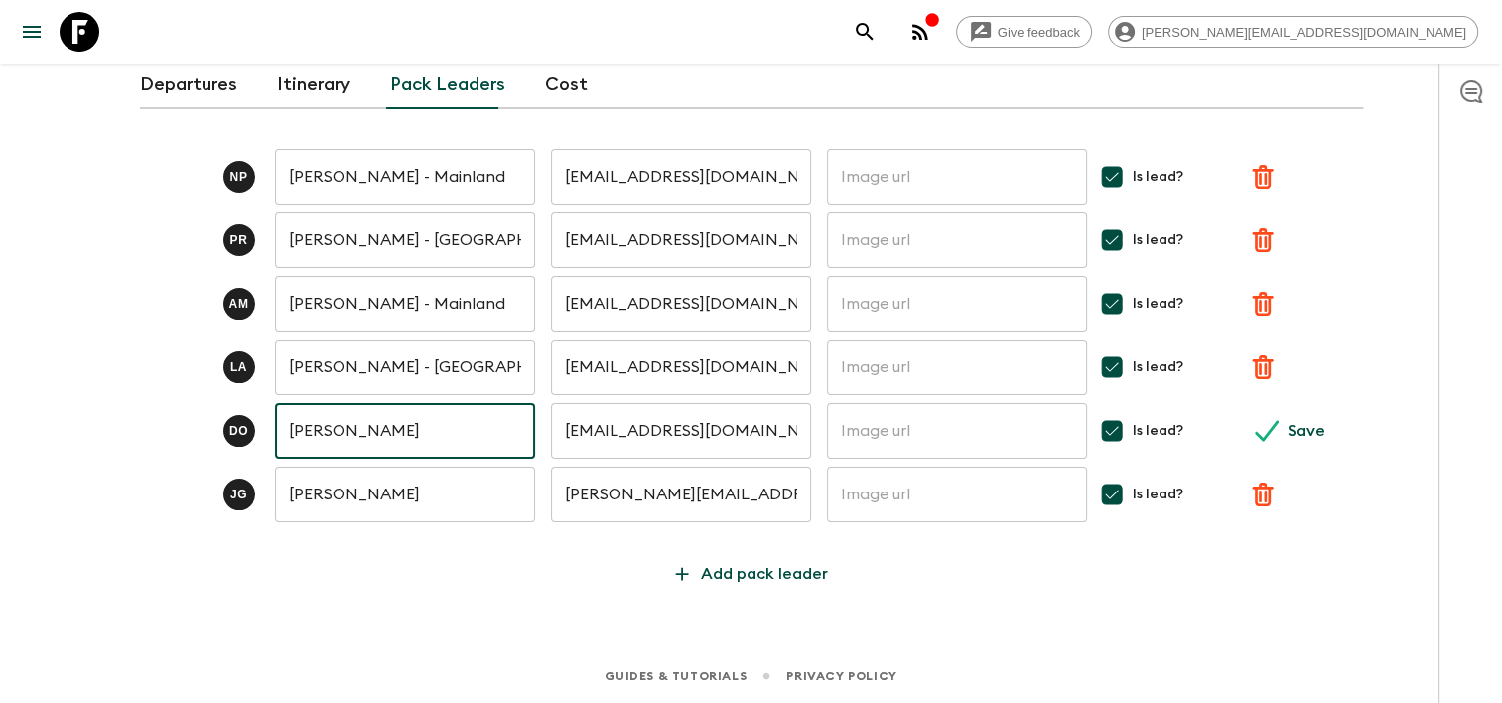
type input "[PERSON_NAME]"
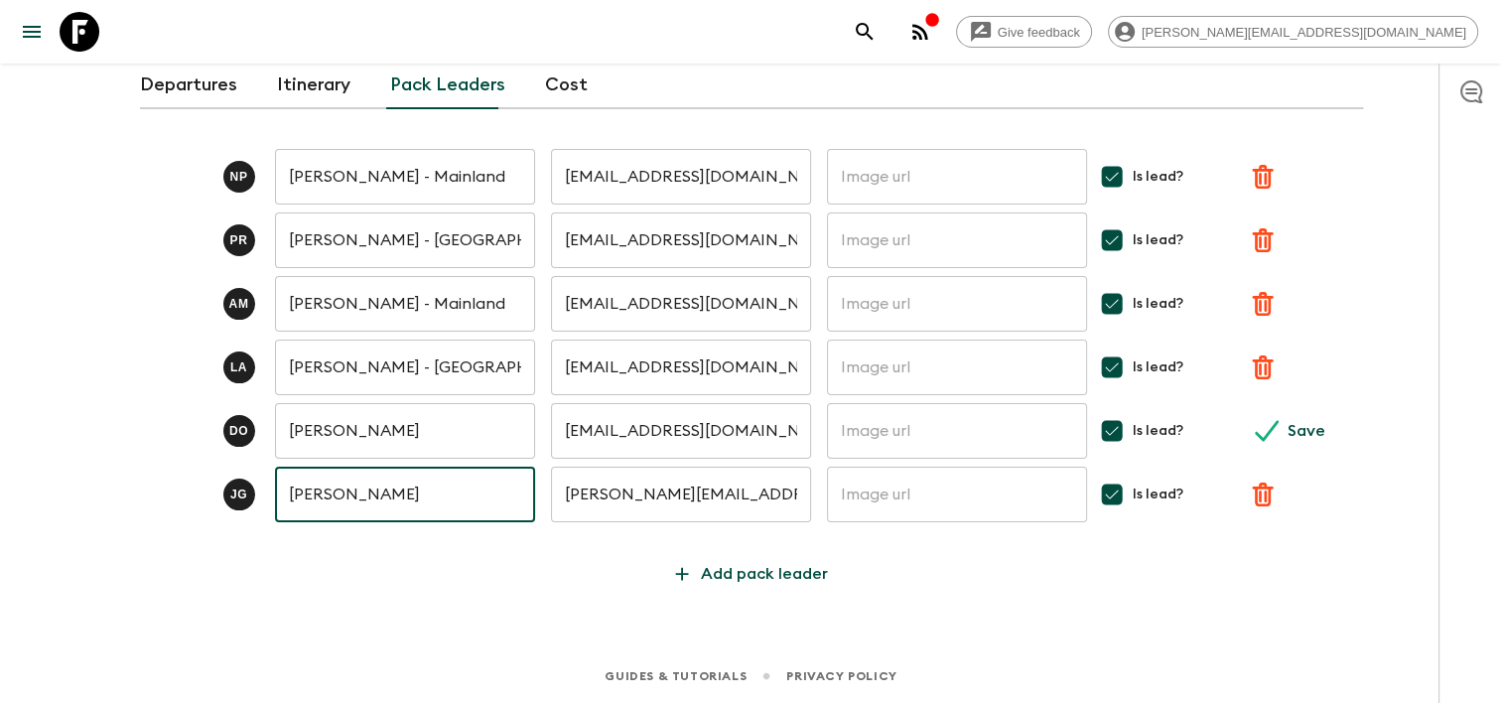
click at [409, 495] on input "[PERSON_NAME]" at bounding box center [405, 494] width 260 height 56
type input "[PERSON_NAME] - [GEOGRAPHIC_DATA]"
click at [476, 623] on div "Give feedback [PERSON_NAME][EMAIL_ADDRESS][DOMAIN_NAME] We use functional & tra…" at bounding box center [751, 268] width 1502 height 867
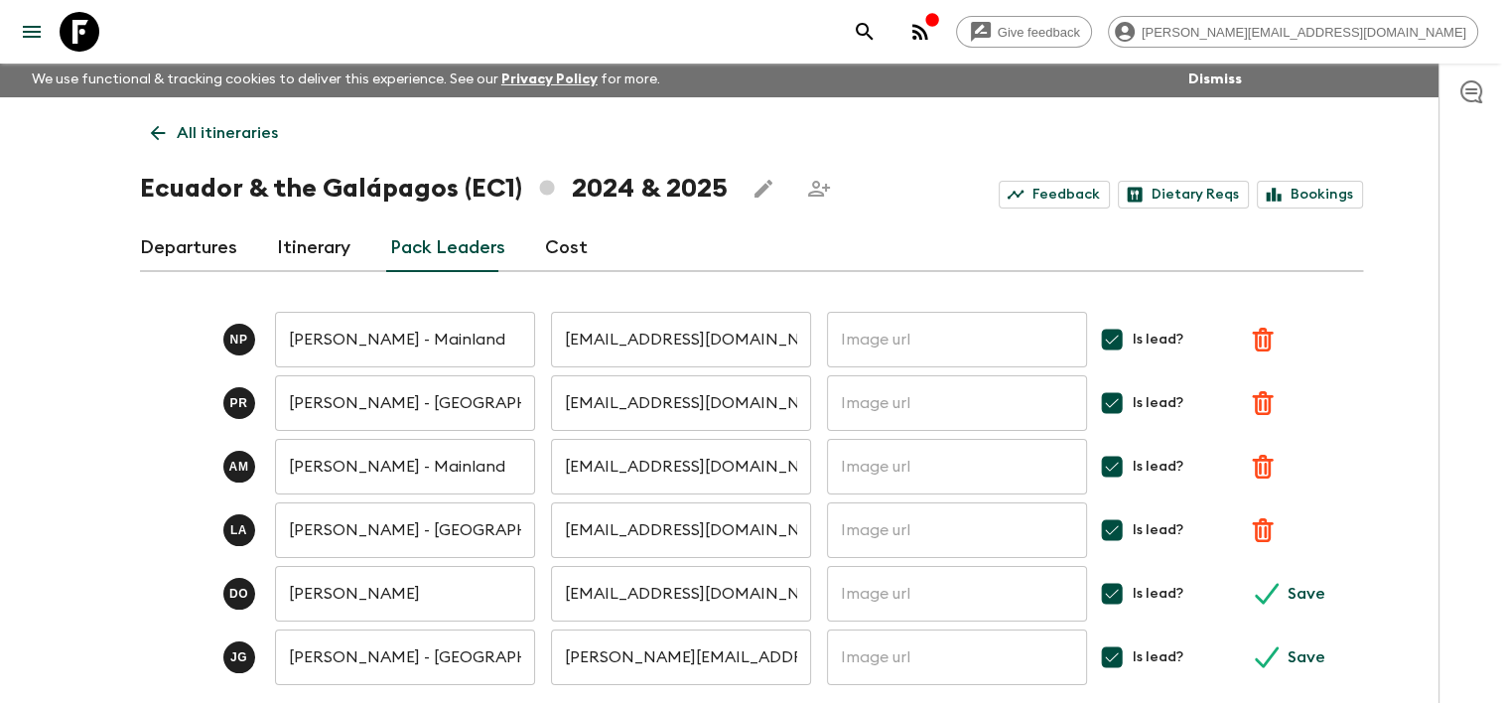
scroll to position [0, 0]
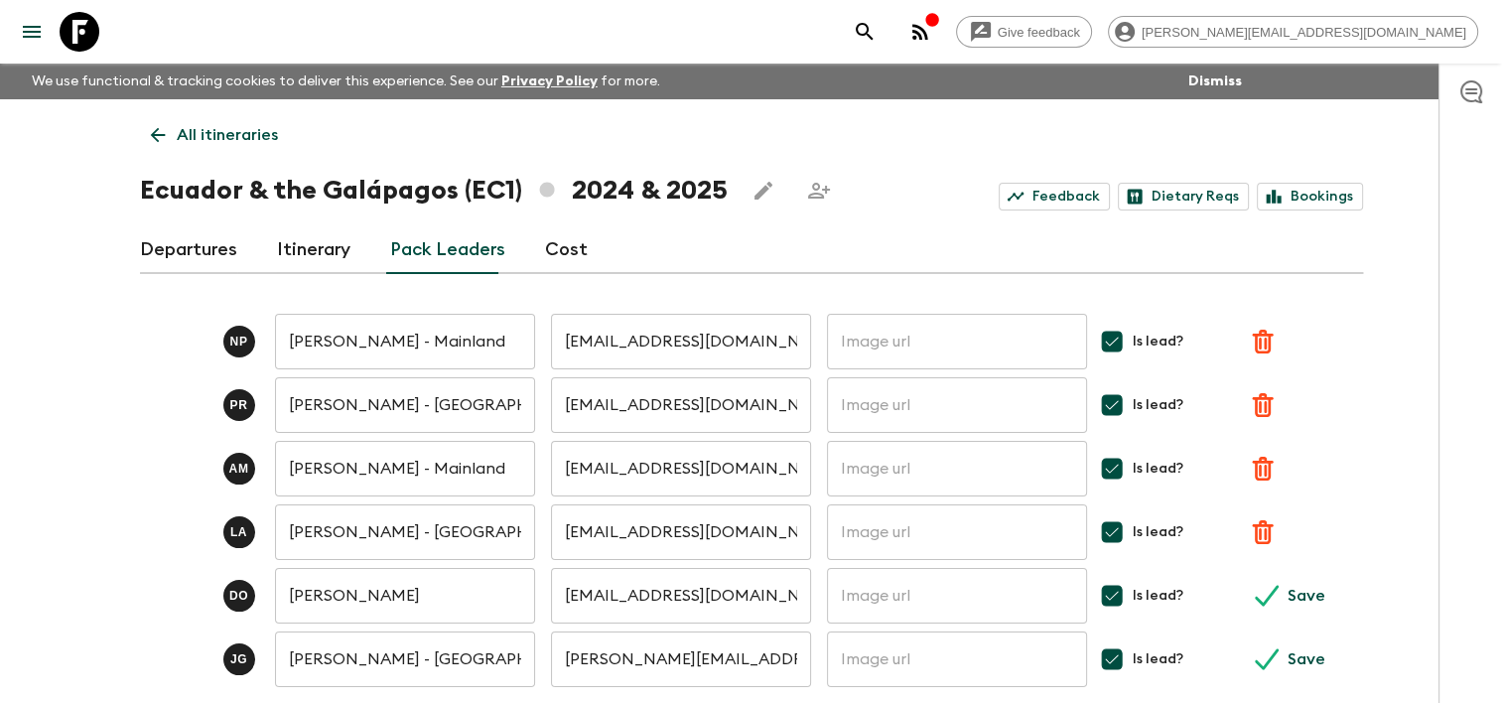
click at [1412, 154] on div "Give feedback [PERSON_NAME][EMAIL_ADDRESS][DOMAIN_NAME] We use functional & tra…" at bounding box center [751, 433] width 1502 height 867
